Goal: Transaction & Acquisition: Purchase product/service

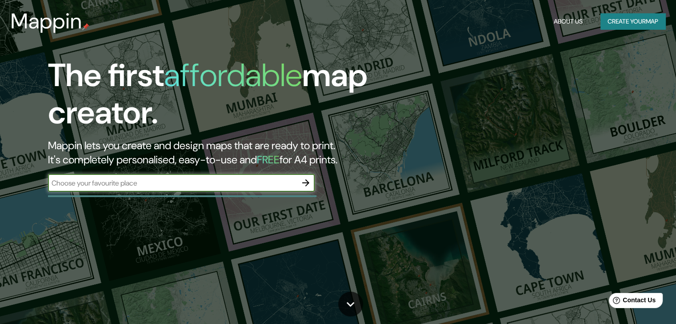
click at [305, 182] on icon "button" at bounding box center [305, 183] width 11 height 11
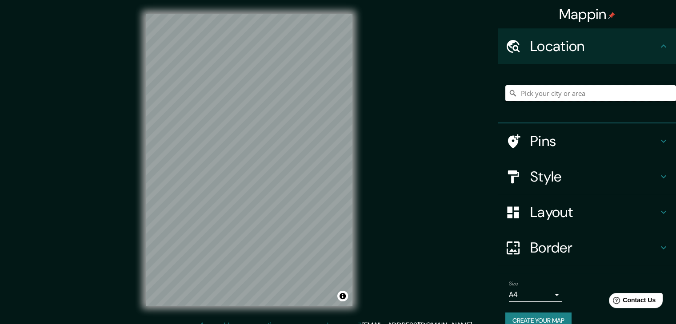
click at [563, 89] on input "Pick your city or area" at bounding box center [590, 93] width 171 height 16
type input "riobamba"
click at [556, 84] on div "riobamba" at bounding box center [590, 93] width 171 height 44
click at [549, 90] on input "riobamba" at bounding box center [590, 93] width 171 height 16
click at [396, 149] on div "Mappin Location [GEOGRAPHIC_DATA] Pins Style Layout Border Choose a border. Hin…" at bounding box center [338, 167] width 676 height 335
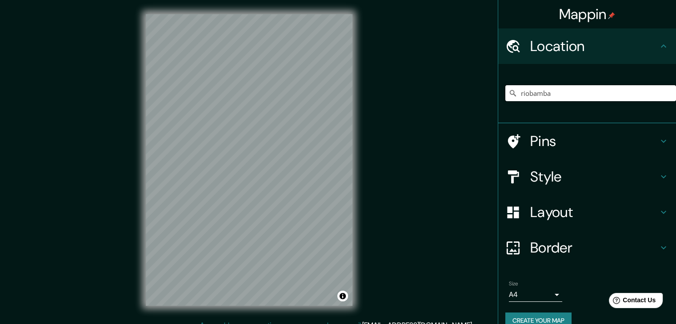
click at [548, 88] on input "riobamba" at bounding box center [590, 93] width 171 height 16
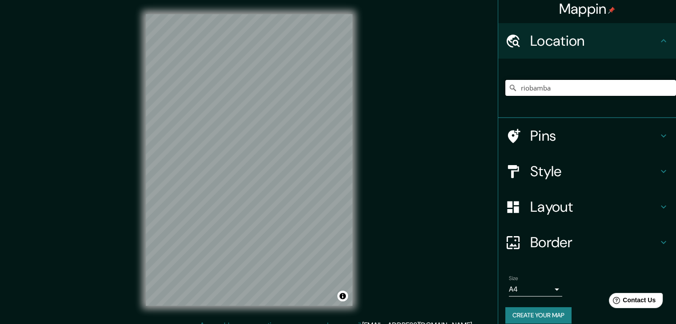
scroll to position [15, 0]
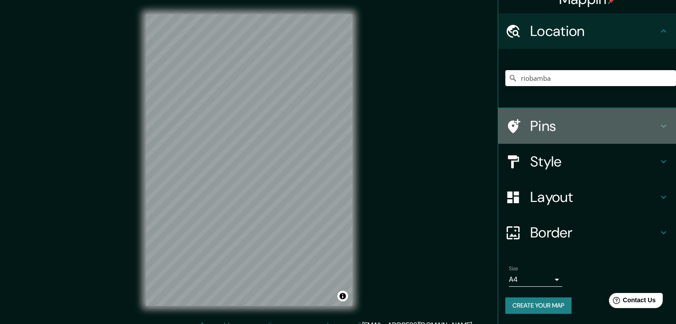
click at [658, 123] on icon at bounding box center [663, 126] width 11 height 11
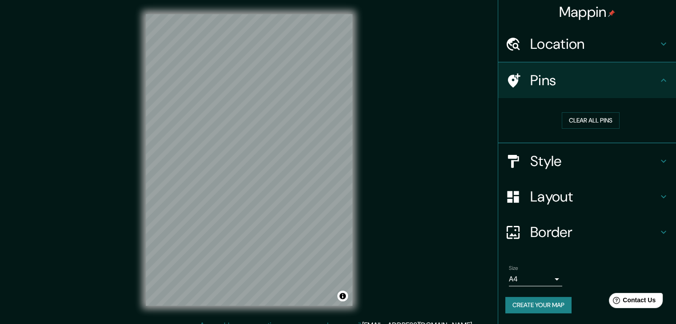
scroll to position [2, 0]
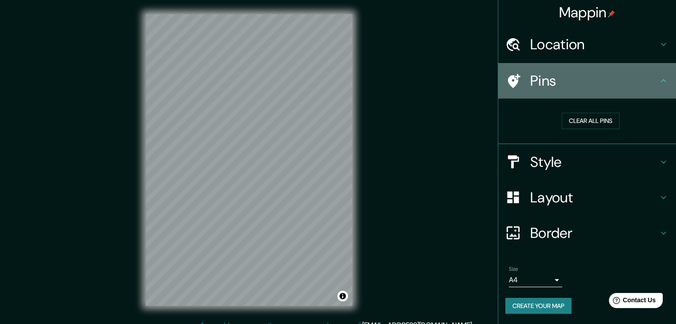
click at [658, 81] on icon at bounding box center [663, 81] width 11 height 11
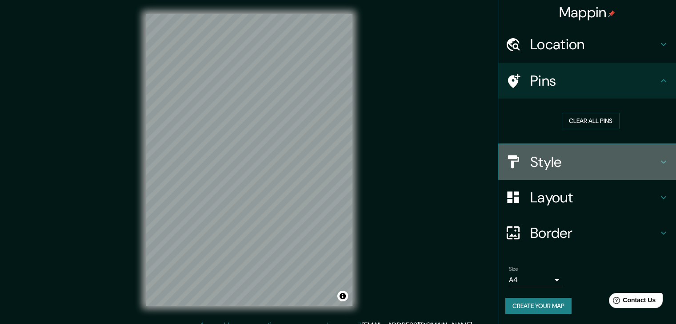
click at [648, 160] on h4 "Style" at bounding box center [594, 162] width 128 height 18
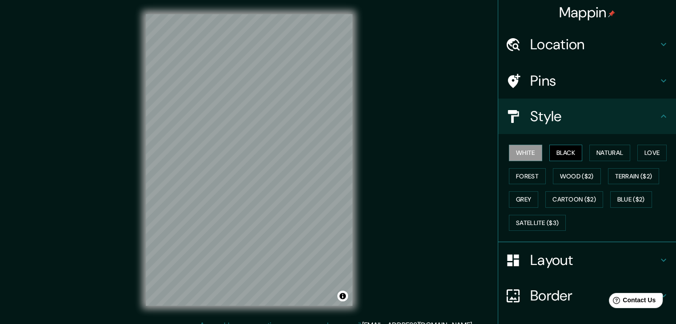
click at [565, 157] on button "Black" at bounding box center [565, 153] width 33 height 16
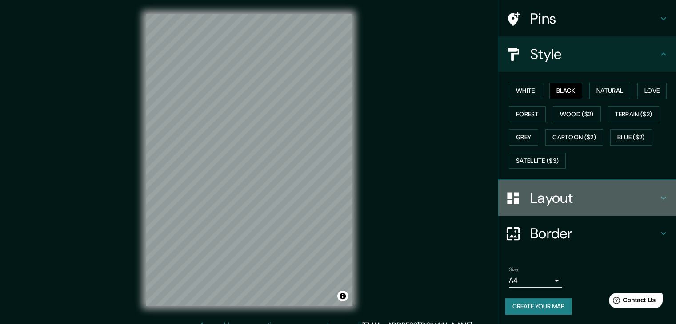
click at [658, 193] on icon at bounding box center [663, 198] width 11 height 11
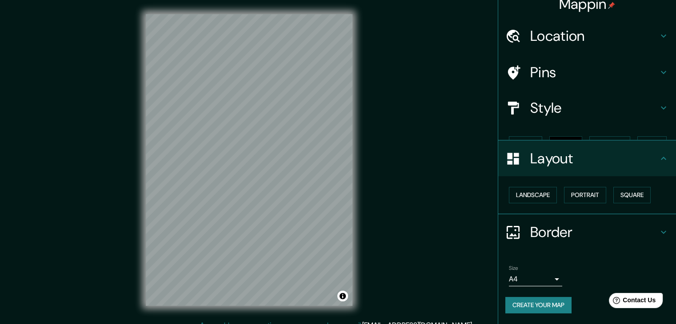
scroll to position [0, 0]
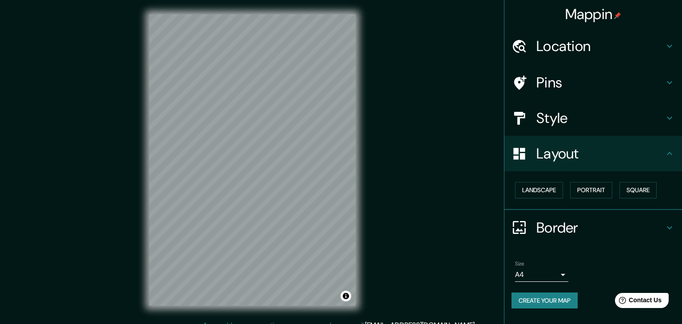
click at [537, 271] on body "Mappin Location [GEOGRAPHIC_DATA] Pins Style Layout Landscape Portrait Square B…" at bounding box center [341, 162] width 682 height 324
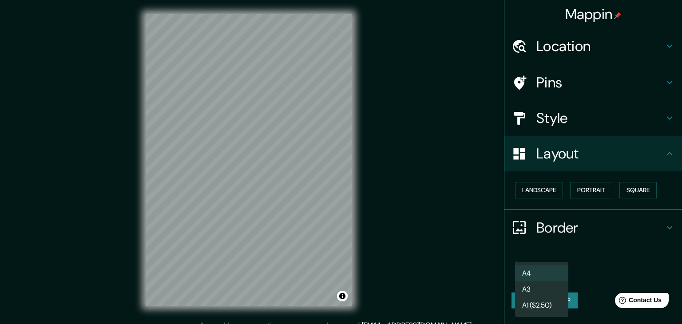
click at [543, 290] on li "A3" at bounding box center [541, 290] width 53 height 16
type input "a4"
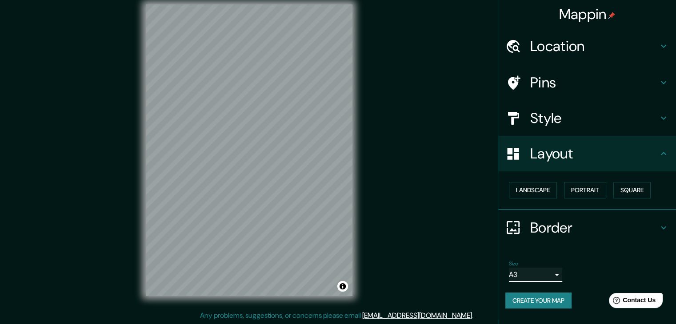
scroll to position [10, 0]
click at [555, 191] on button "Landscape" at bounding box center [533, 190] width 48 height 16
